Goal: Task Accomplishment & Management: Use online tool/utility

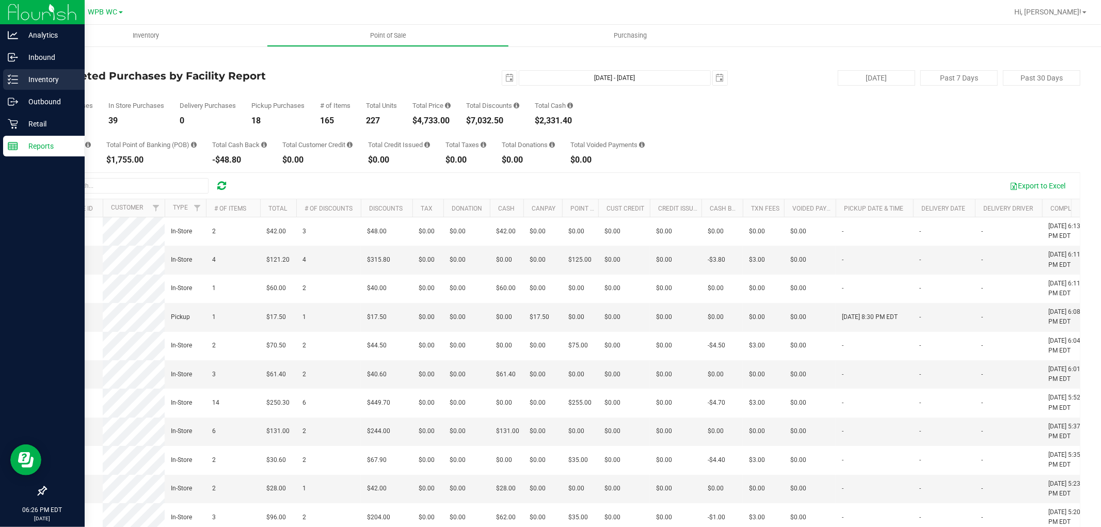
click at [32, 80] on p "Inventory" at bounding box center [49, 79] width 62 height 12
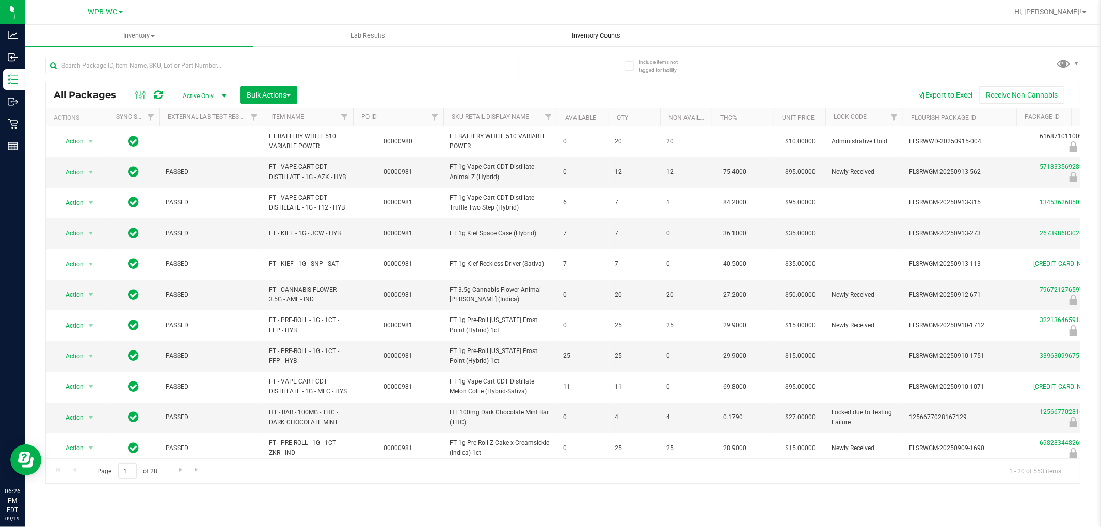
click at [590, 43] on uib-tab-heading "Inventory Counts" at bounding box center [597, 35] width 228 height 21
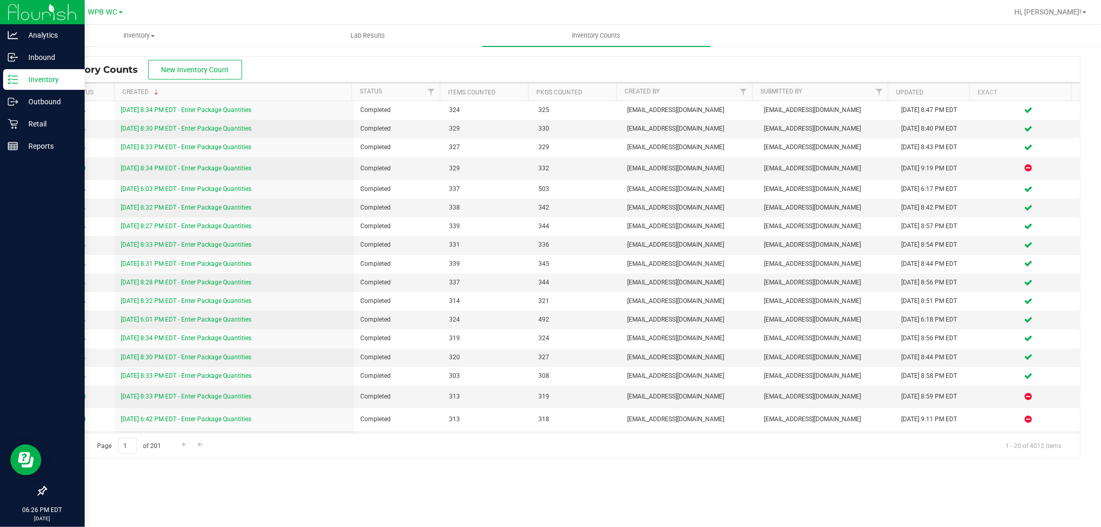
click at [18, 81] on p "Inventory" at bounding box center [49, 79] width 62 height 12
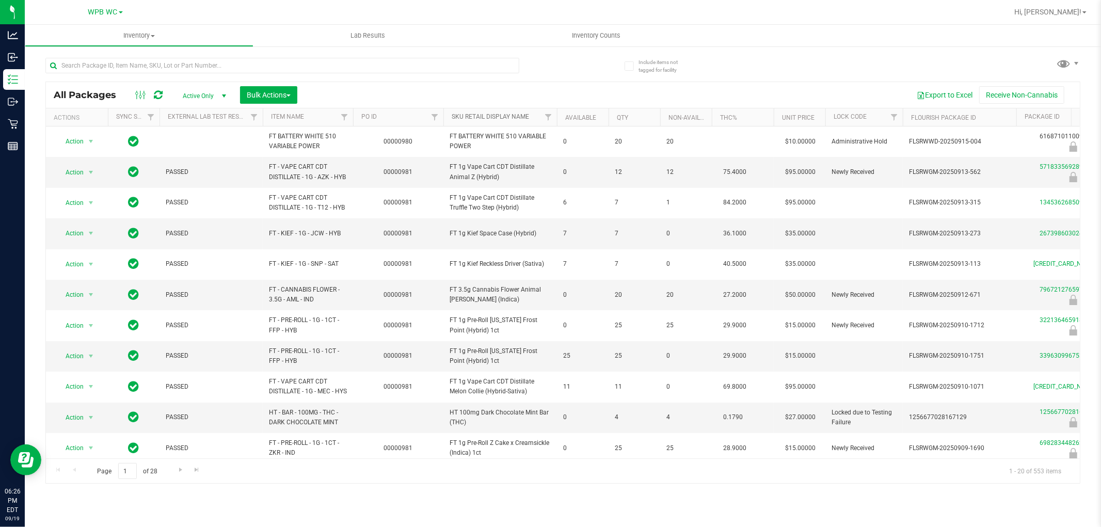
click at [484, 116] on link "Sku Retail Display Name" at bounding box center [490, 116] width 77 height 7
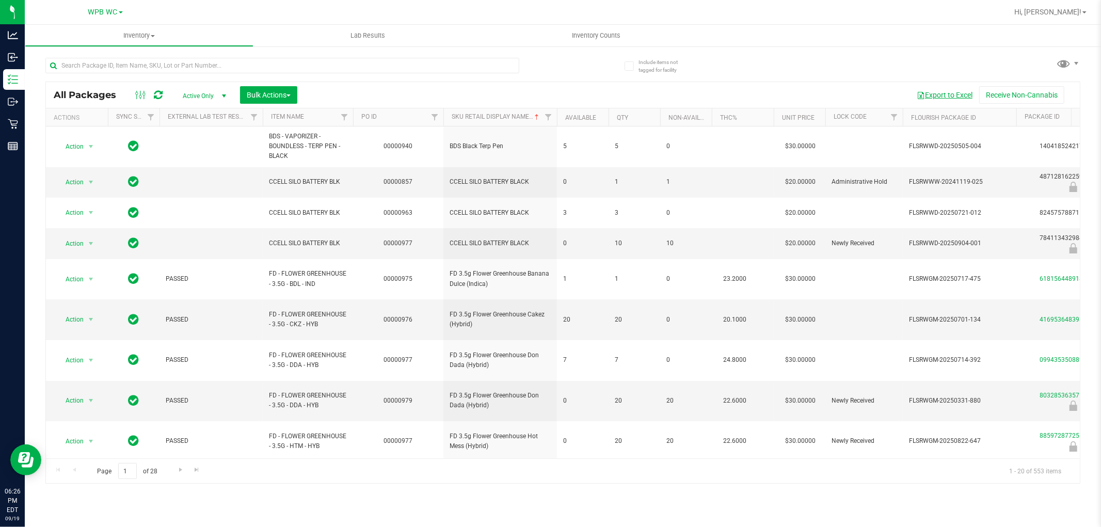
click at [936, 92] on button "Export to Excel" at bounding box center [944, 95] width 69 height 18
